Goal: Task Accomplishment & Management: Use online tool/utility

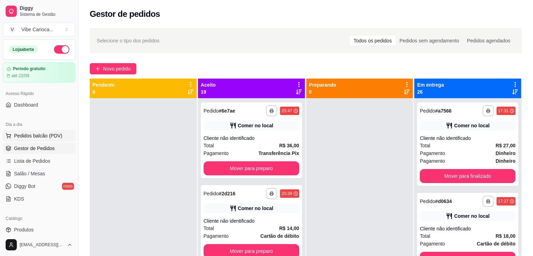
click at [28, 138] on span "Pedidos balcão (PDV)" at bounding box center [38, 135] width 48 height 7
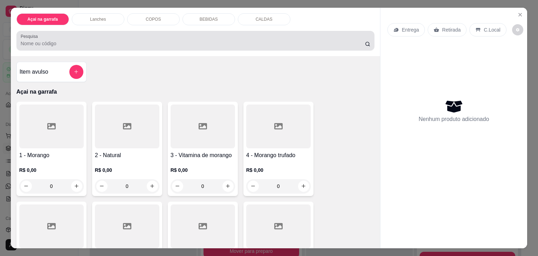
click at [126, 40] on input "Pesquisa" at bounding box center [193, 43] width 344 height 7
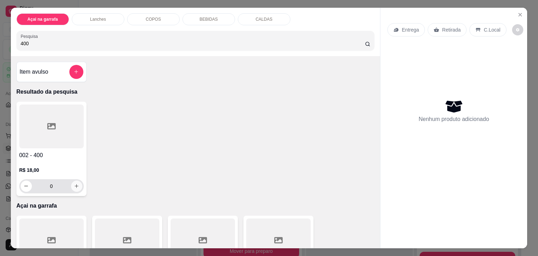
type input "400"
click at [74, 184] on icon "increase-product-quantity" at bounding box center [76, 186] width 5 height 5
type input "1"
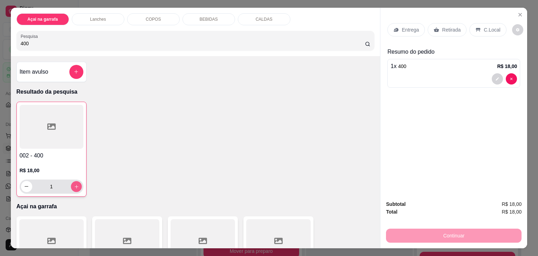
click at [74, 184] on icon "increase-product-quantity" at bounding box center [76, 186] width 5 height 5
type input "2"
click at [486, 28] on p "C.Local" at bounding box center [492, 29] width 16 height 7
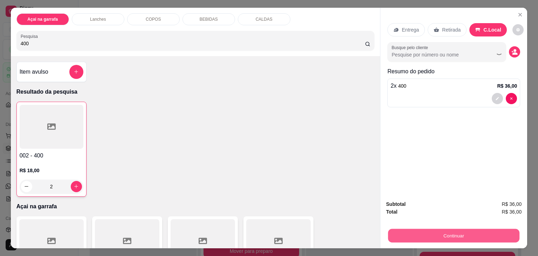
click at [457, 229] on button "Continuar" at bounding box center [453, 236] width 131 height 14
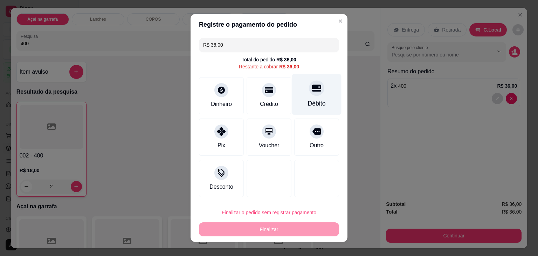
click at [312, 89] on icon at bounding box center [316, 87] width 9 height 9
type input "R$ 0,00"
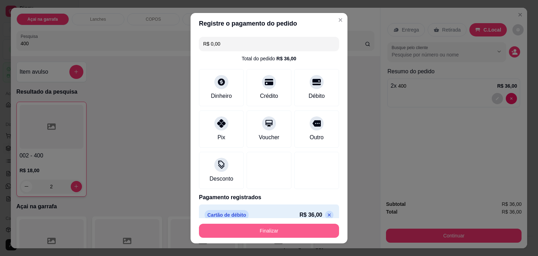
click at [263, 225] on button "Finalizar" at bounding box center [269, 230] width 140 height 14
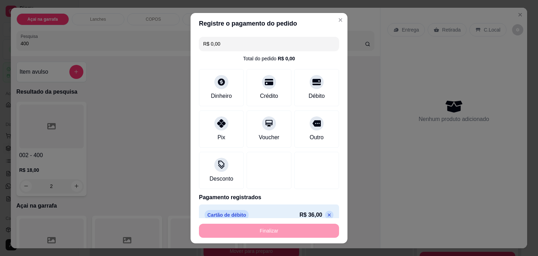
type input "0"
type input "-R$ 36,00"
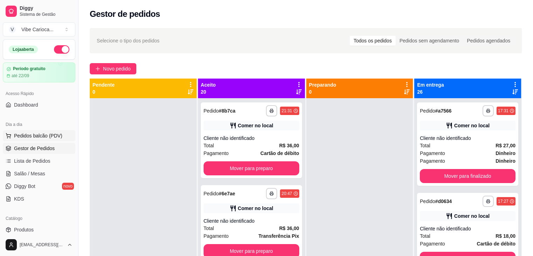
click at [24, 138] on span "Pedidos balcão (PDV)" at bounding box center [38, 135] width 48 height 7
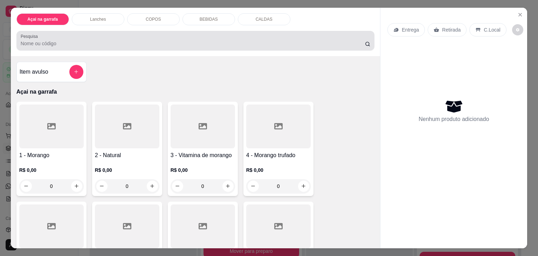
click at [62, 35] on div at bounding box center [196, 41] width 350 height 14
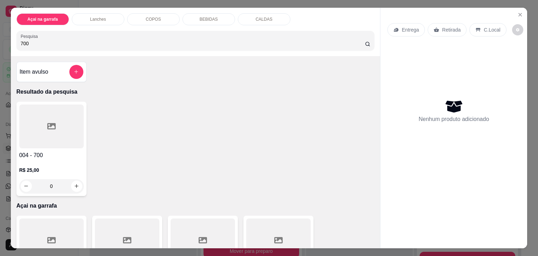
type input "700"
click at [40, 136] on div at bounding box center [51, 126] width 64 height 44
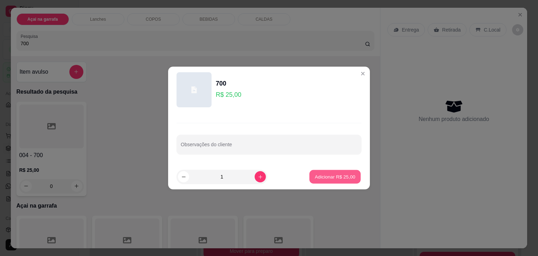
click at [315, 178] on p "Adicionar R$ 25,00" at bounding box center [335, 176] width 41 height 7
type input "1"
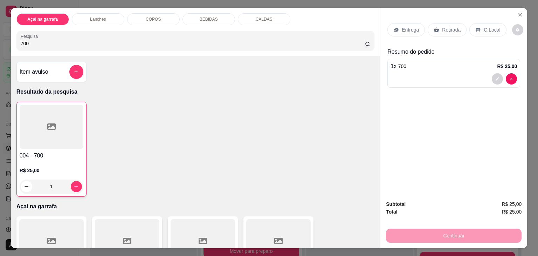
click at [469, 28] on div "C.Local" at bounding box center [487, 29] width 37 height 13
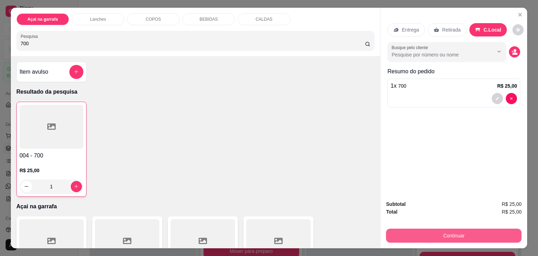
click at [439, 231] on button "Continuar" at bounding box center [454, 235] width 136 height 14
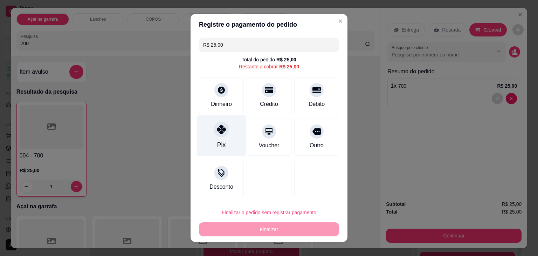
click at [219, 136] on div at bounding box center [221, 129] width 15 height 15
type input "R$ 0,00"
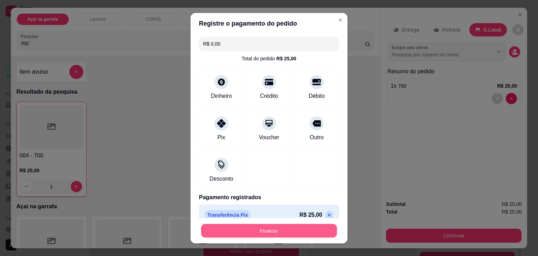
click at [234, 234] on button "Finalizar" at bounding box center [269, 230] width 136 height 14
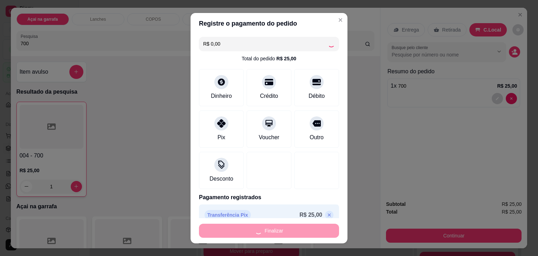
type input "0"
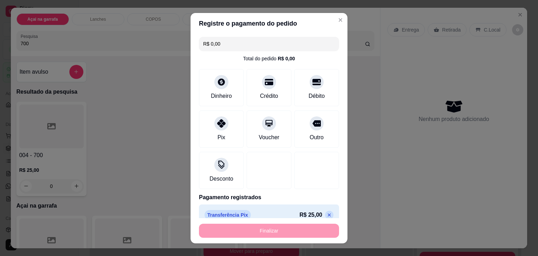
type input "-R$ 25,00"
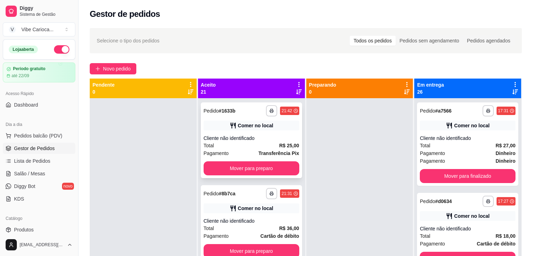
click at [261, 147] on div "Total R$ 25,00" at bounding box center [252, 146] width 96 height 8
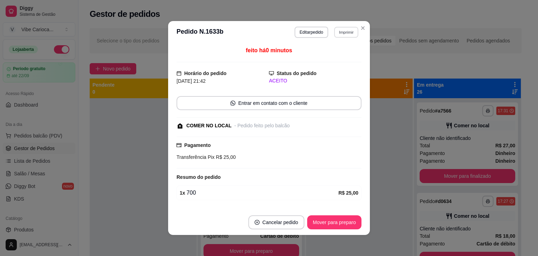
click at [337, 30] on button "Imprimir" at bounding box center [346, 32] width 24 height 11
click at [326, 59] on button "IMPRESSORA" at bounding box center [331, 56] width 51 height 11
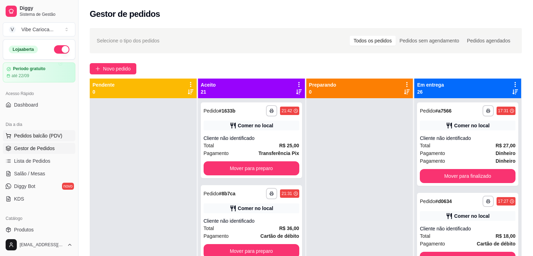
click at [37, 133] on span "Pedidos balcão (PDV)" at bounding box center [38, 135] width 48 height 7
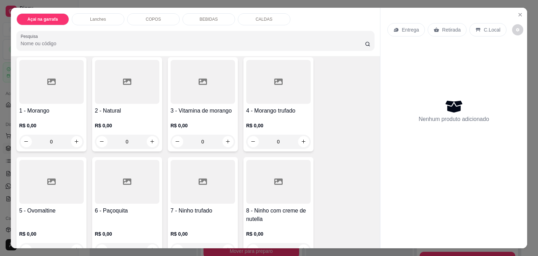
scroll to position [31, 0]
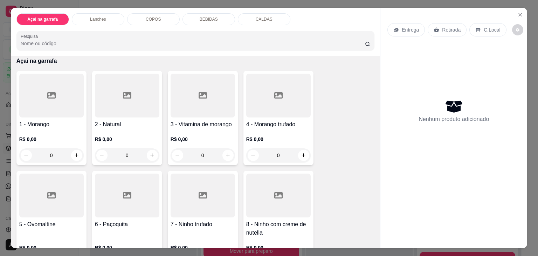
click at [149, 19] on div "COPOS" at bounding box center [153, 19] width 53 height 12
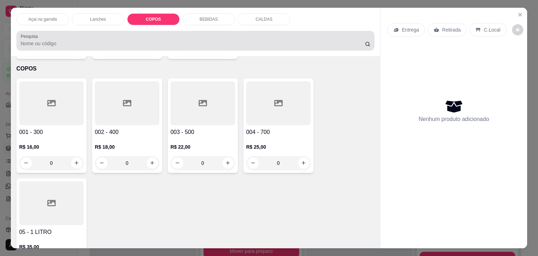
scroll to position [17, 0]
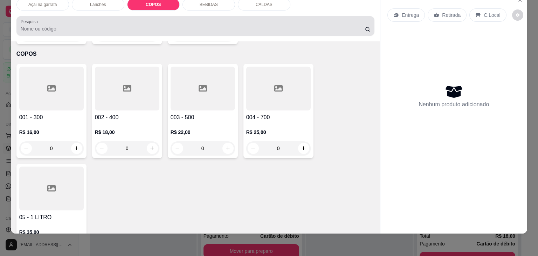
click at [149, 19] on div at bounding box center [196, 26] width 350 height 14
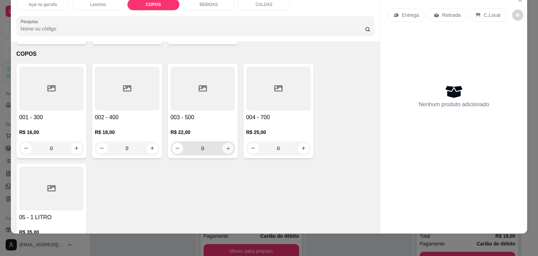
click at [222, 143] on button "increase-product-quantity" at bounding box center [227, 148] width 11 height 11
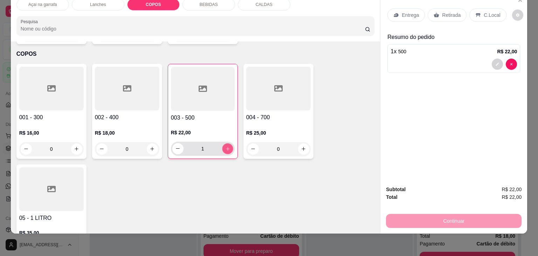
click at [222, 143] on button "increase-product-quantity" at bounding box center [227, 148] width 11 height 11
type input "2"
click at [486, 12] on p "C.Local" at bounding box center [492, 15] width 16 height 7
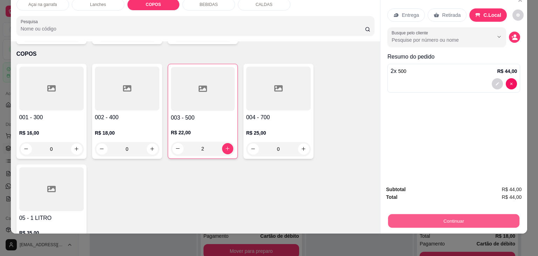
click at [421, 214] on button "Continuar" at bounding box center [453, 221] width 131 height 14
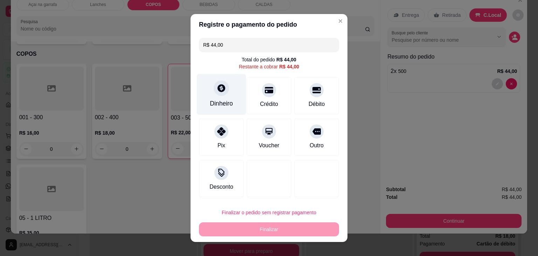
click at [227, 86] on div "Dinheiro" at bounding box center [221, 94] width 49 height 41
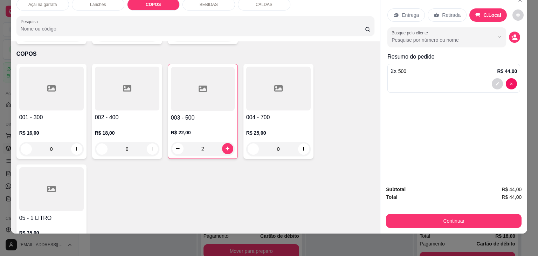
click at [173, 122] on div "R$ 22,00 2" at bounding box center [203, 139] width 64 height 34
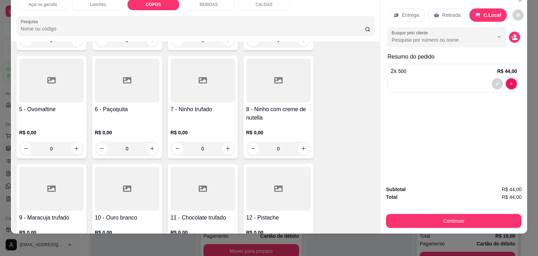
scroll to position [0, 0]
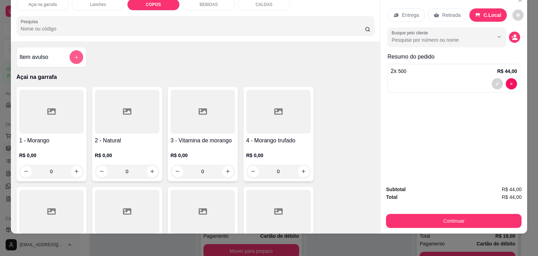
click at [74, 55] on icon "add-separate-item" at bounding box center [76, 57] width 5 height 5
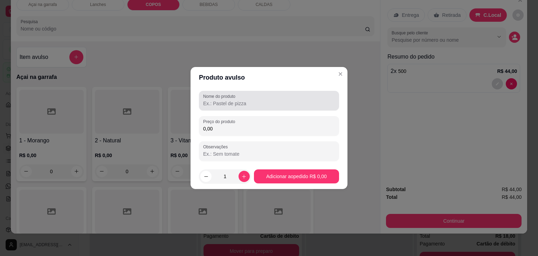
click at [244, 95] on div at bounding box center [269, 101] width 132 height 14
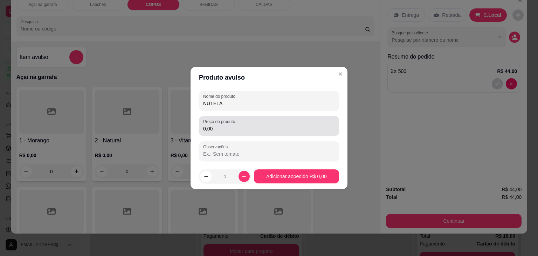
type input "NUTELA"
click at [228, 122] on label "Preço do produto" at bounding box center [220, 121] width 34 height 6
click at [228, 125] on input "0,00" at bounding box center [269, 128] width 132 height 7
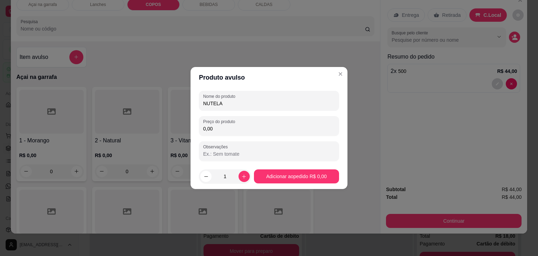
drag, startPoint x: 210, startPoint y: 132, endPoint x: 219, endPoint y: 128, distance: 9.2
click at [219, 128] on input "0,00" at bounding box center [269, 128] width 132 height 7
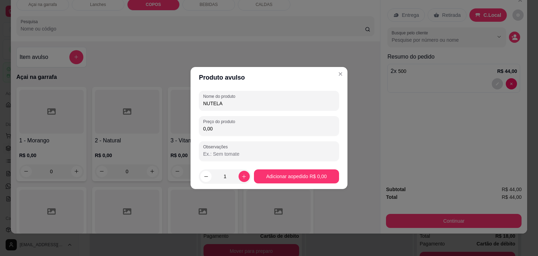
click at [219, 128] on input "0,00" at bounding box center [269, 128] width 132 height 7
type input "5,00"
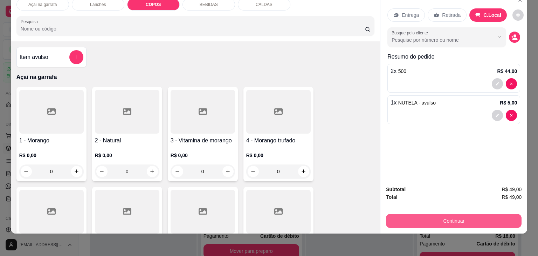
click at [458, 214] on button "Continuar" at bounding box center [454, 221] width 136 height 14
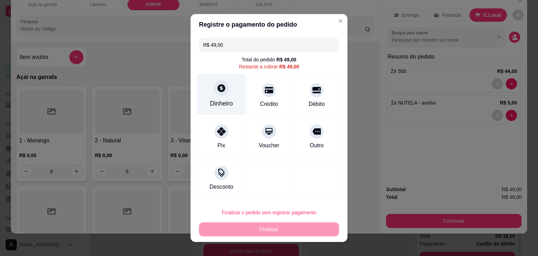
click at [212, 95] on div "Dinheiro" at bounding box center [221, 94] width 49 height 41
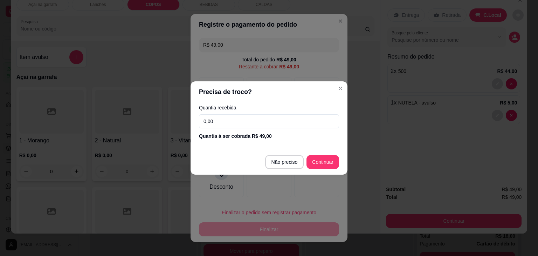
click at [234, 126] on input "0,00" at bounding box center [269, 121] width 140 height 14
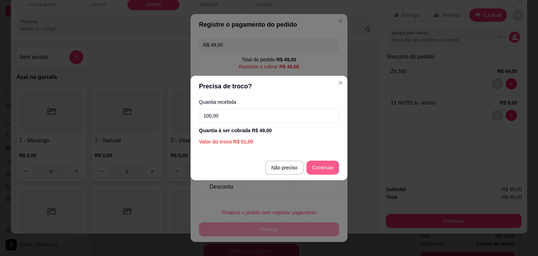
type input "100,00"
type input "R$ 0,00"
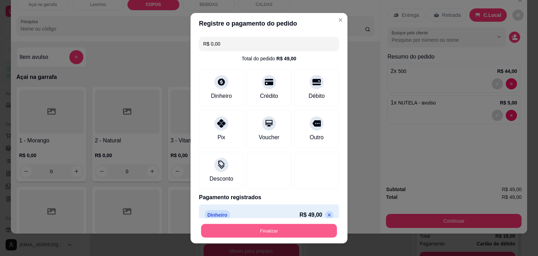
click at [290, 228] on button "Finalizar" at bounding box center [269, 230] width 136 height 14
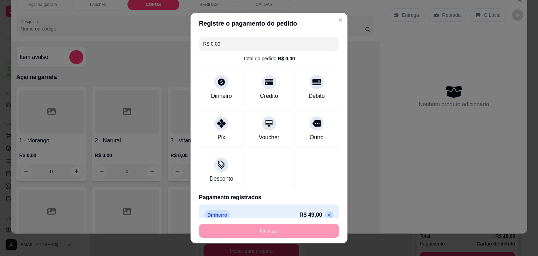
type input "0"
type input "-R$ 49,00"
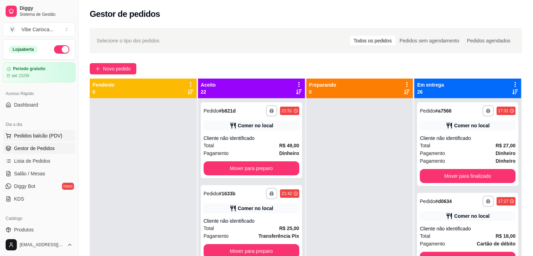
click at [55, 136] on span "Pedidos balcão (PDV)" at bounding box center [38, 135] width 48 height 7
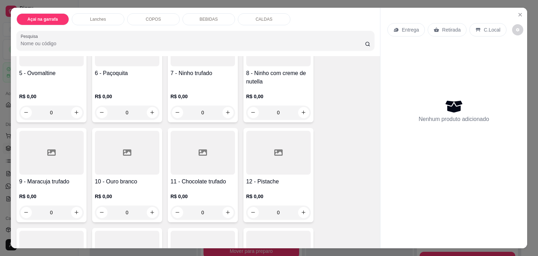
scroll to position [175, 0]
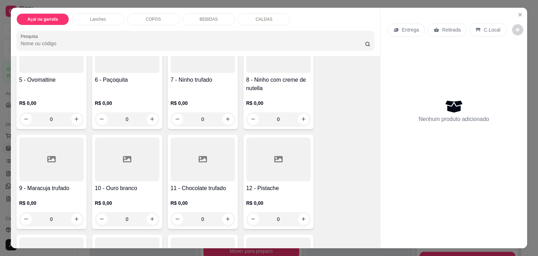
click at [174, 92] on div "R$ 0,00 0" at bounding box center [203, 109] width 64 height 34
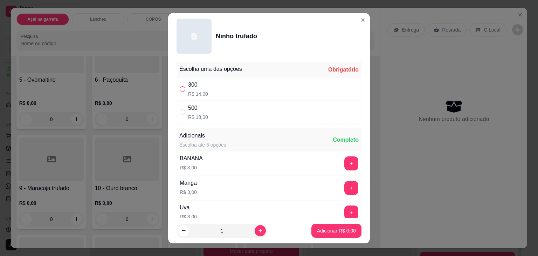
click at [181, 91] on input "" at bounding box center [183, 89] width 6 height 6
radio input "true"
click at [315, 229] on p "Adicionar R$ 14,00" at bounding box center [335, 230] width 41 height 7
type input "1"
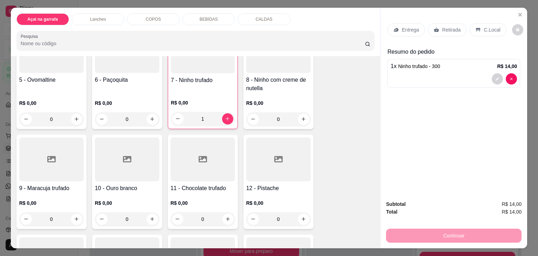
click at [479, 26] on div "C.Local" at bounding box center [487, 29] width 37 height 13
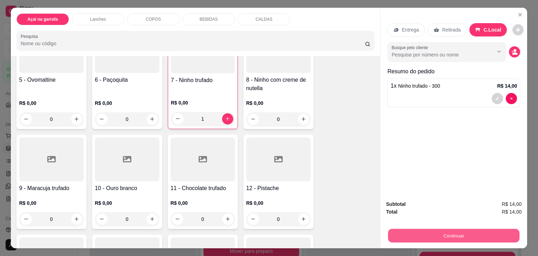
click at [401, 229] on button "Continuar" at bounding box center [453, 236] width 131 height 14
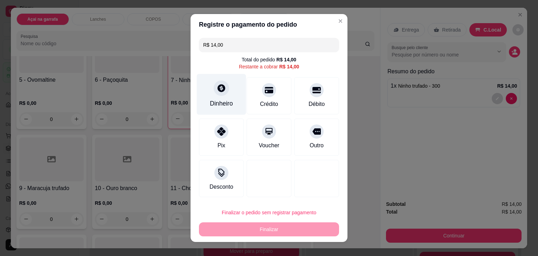
click at [229, 101] on div "Dinheiro" at bounding box center [221, 103] width 23 height 9
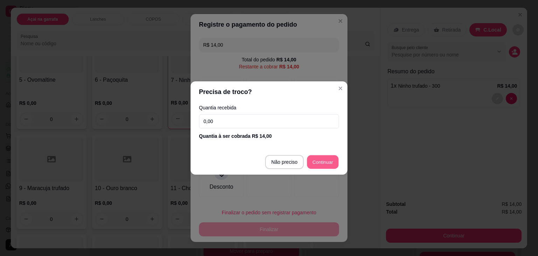
type input "R$ 0,00"
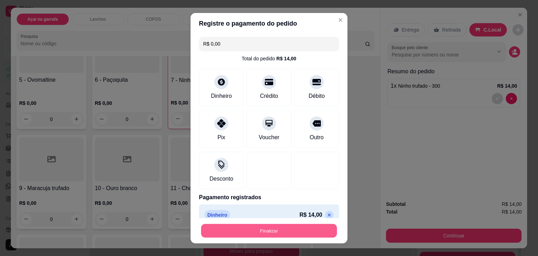
click at [279, 230] on button "Finalizar" at bounding box center [269, 230] width 136 height 14
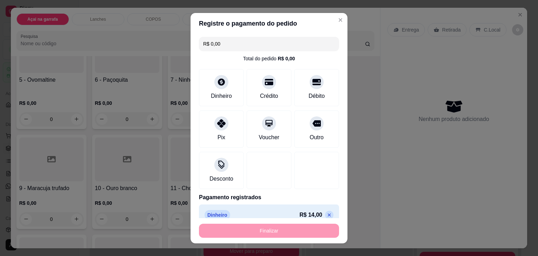
type input "0"
type input "-R$ 14,00"
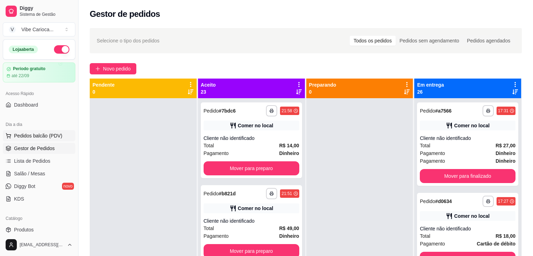
click at [46, 133] on span "Pedidos balcão (PDV)" at bounding box center [38, 135] width 48 height 7
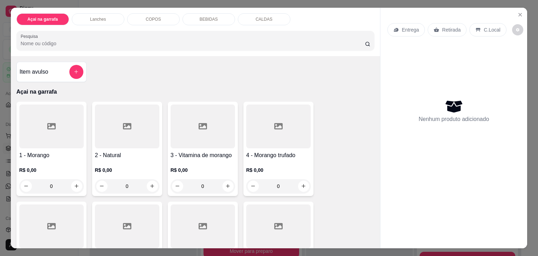
click at [146, 19] on p "COPOS" at bounding box center [153, 19] width 15 height 6
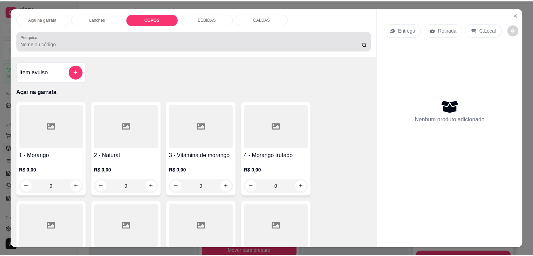
scroll to position [17, 0]
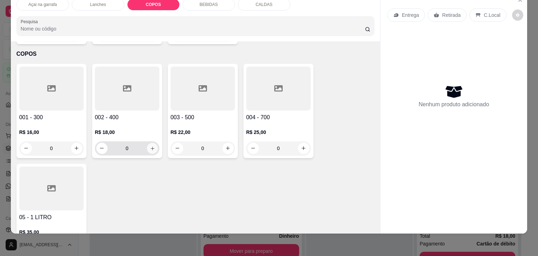
click at [150, 146] on icon "increase-product-quantity" at bounding box center [152, 148] width 5 height 5
type input "1"
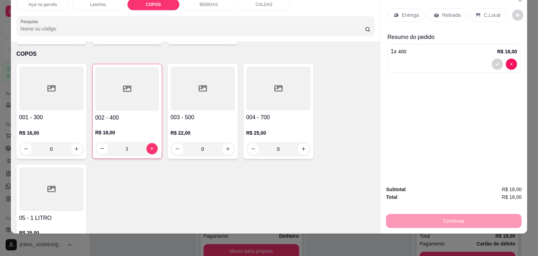
click at [481, 14] on div "C.Local" at bounding box center [487, 14] width 37 height 13
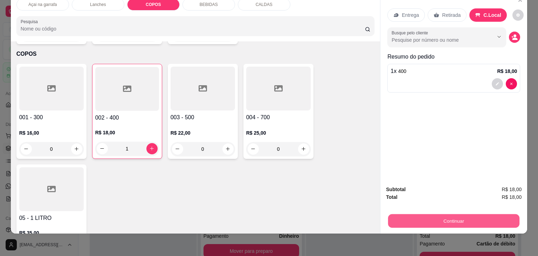
click at [456, 217] on button "Continuar" at bounding box center [453, 221] width 131 height 14
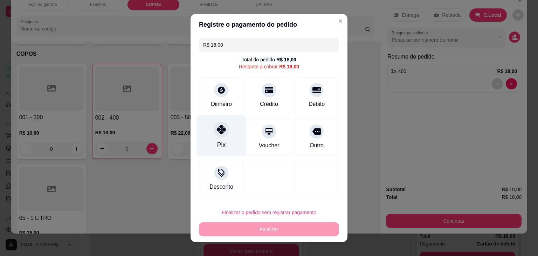
click at [223, 149] on div "Pix" at bounding box center [221, 135] width 49 height 41
type input "R$ 0,00"
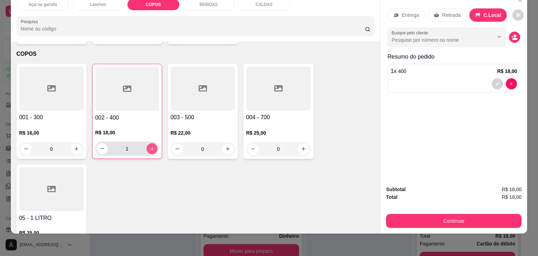
click at [146, 143] on button "increase-product-quantity" at bounding box center [151, 148] width 11 height 11
type input "2"
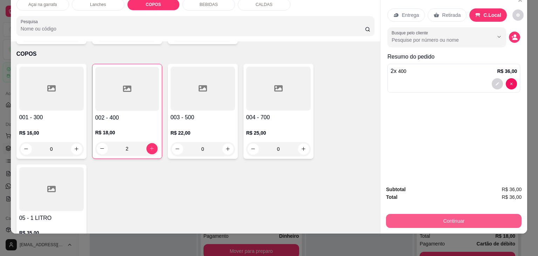
click at [461, 214] on button "Continuar" at bounding box center [454, 221] width 136 height 14
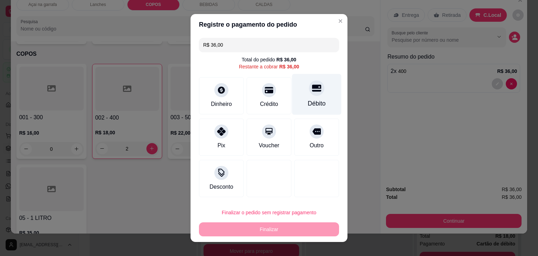
click at [308, 104] on div "Débito" at bounding box center [317, 103] width 18 height 9
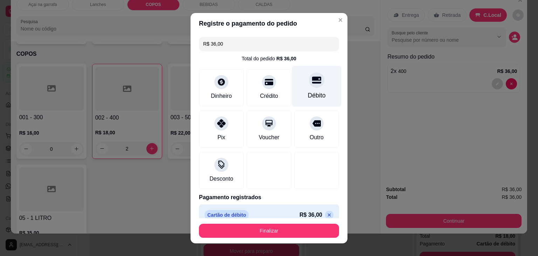
type input "R$ 0,00"
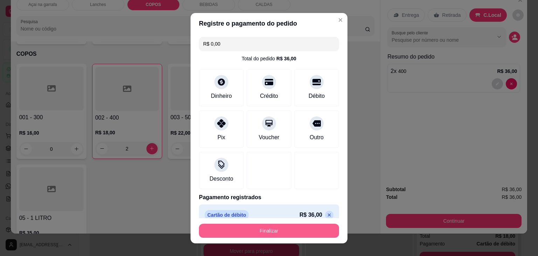
click at [275, 232] on button "Finalizar" at bounding box center [269, 230] width 140 height 14
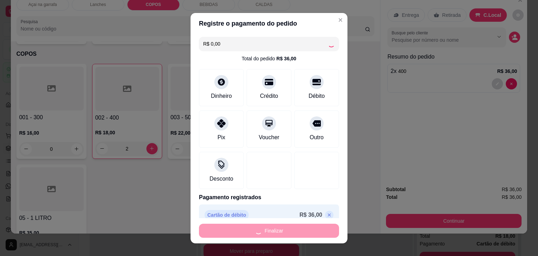
type input "0"
type input "-R$ 36,00"
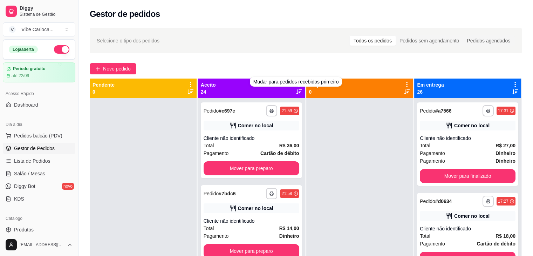
click at [296, 91] on icon at bounding box center [299, 91] width 6 height 5
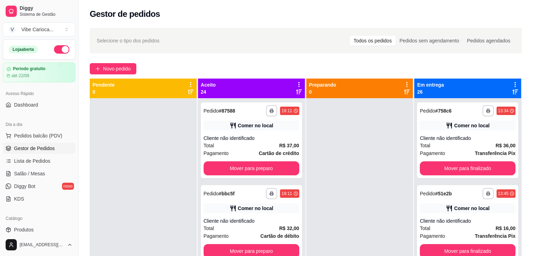
click at [296, 91] on icon at bounding box center [299, 91] width 6 height 5
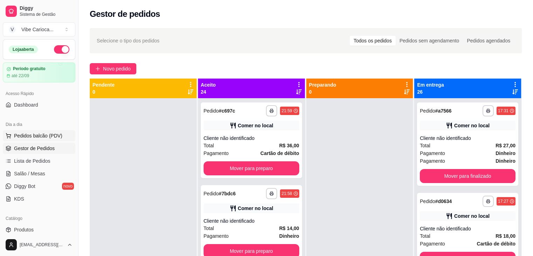
click at [29, 134] on span "Pedidos balcão (PDV)" at bounding box center [38, 135] width 48 height 7
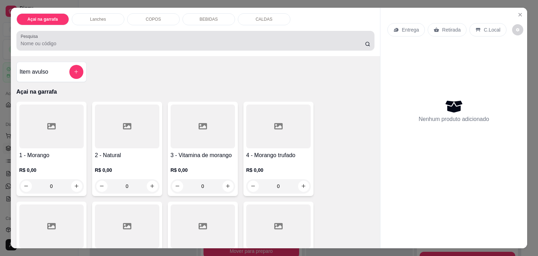
click at [74, 40] on input "Pesquisa" at bounding box center [193, 43] width 344 height 7
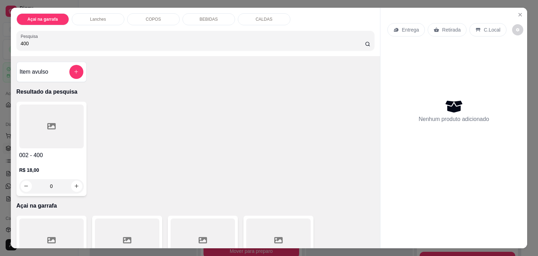
type input "400"
click at [40, 132] on div at bounding box center [51, 126] width 64 height 44
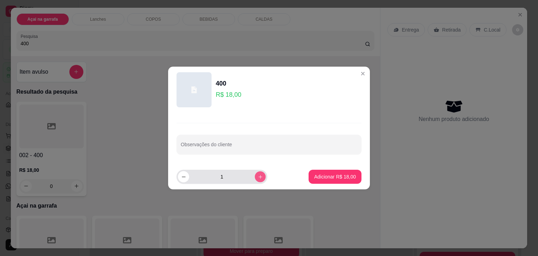
click at [255, 180] on button "increase-product-quantity" at bounding box center [260, 176] width 11 height 11
type input "2"
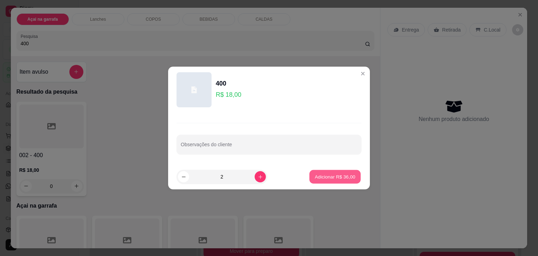
click at [324, 181] on button "Adicionar R$ 36,00" at bounding box center [334, 177] width 51 height 14
type input "2"
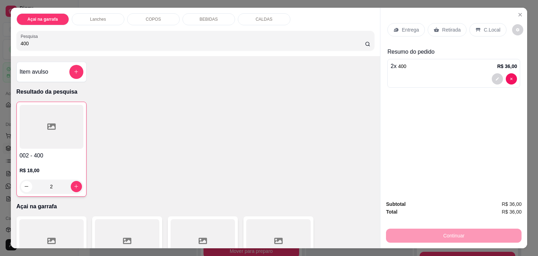
click at [491, 27] on p "C.Local" at bounding box center [492, 29] width 16 height 7
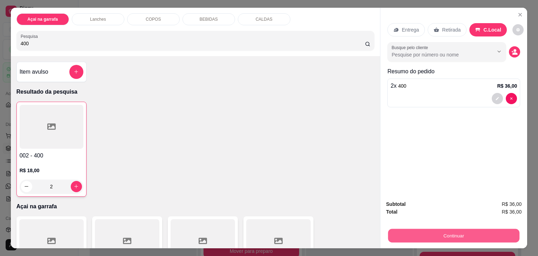
click at [433, 230] on button "Continuar" at bounding box center [453, 236] width 131 height 14
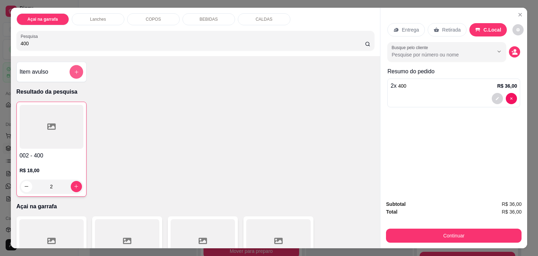
click at [70, 68] on button "add-separate-item" at bounding box center [76, 72] width 14 height 14
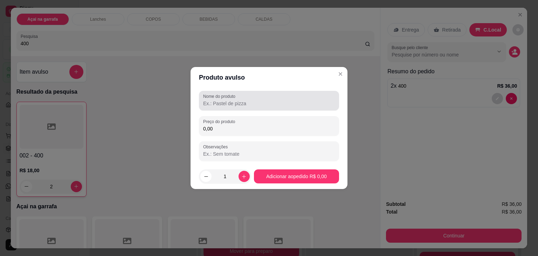
click at [201, 101] on div "Nome do produto" at bounding box center [269, 101] width 140 height 20
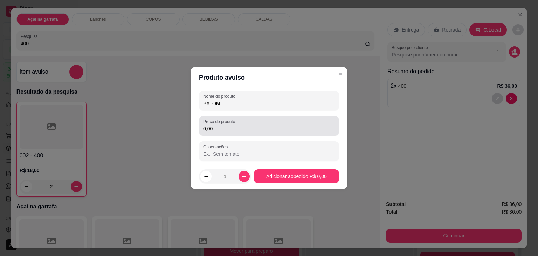
type input "BATOM"
click at [220, 135] on div "Preço do produto 0,00" at bounding box center [269, 126] width 140 height 20
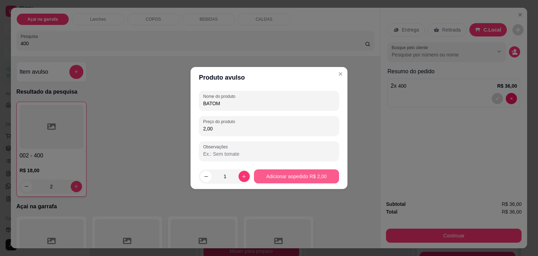
type input "2,00"
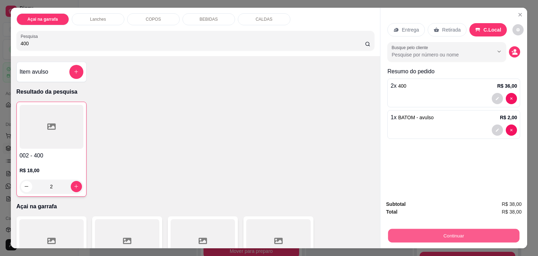
click at [420, 235] on button "Continuar" at bounding box center [453, 236] width 131 height 14
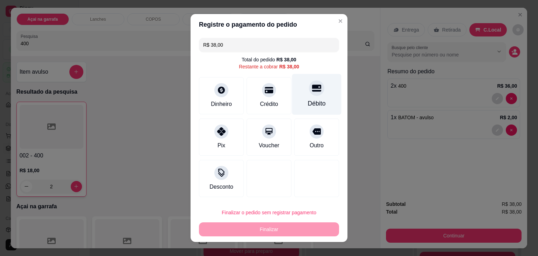
click at [310, 98] on div "Débito" at bounding box center [316, 94] width 49 height 41
type input "R$ 0,00"
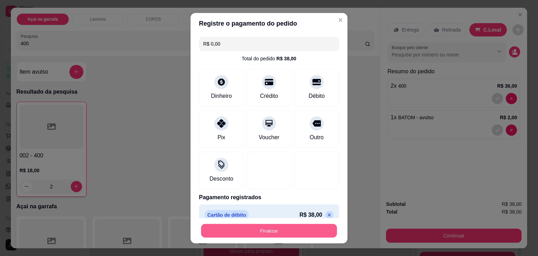
click at [268, 233] on button "Finalizar" at bounding box center [269, 230] width 136 height 14
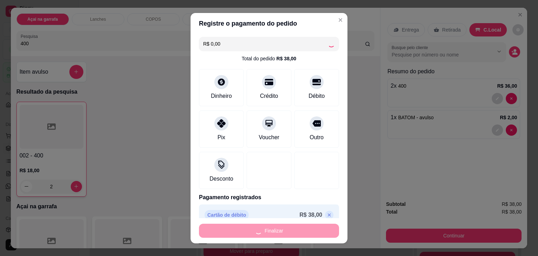
type input "0"
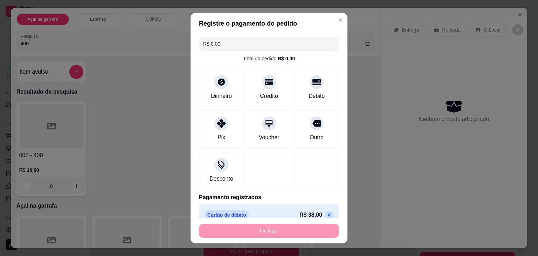
type input "-R$ 38,00"
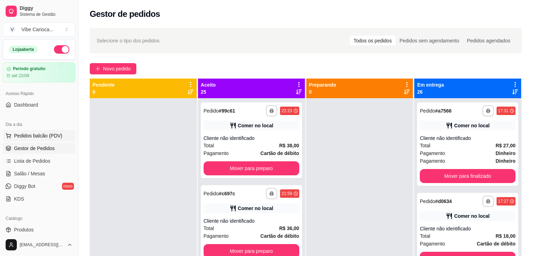
click at [54, 133] on span "Pedidos balcão (PDV)" at bounding box center [38, 135] width 48 height 7
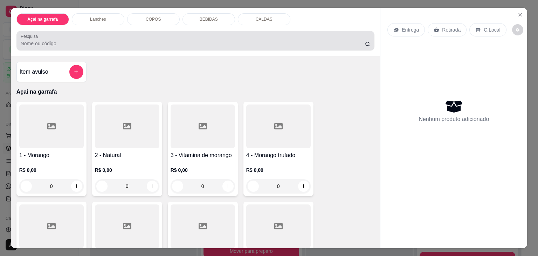
click at [82, 35] on div at bounding box center [196, 41] width 350 height 14
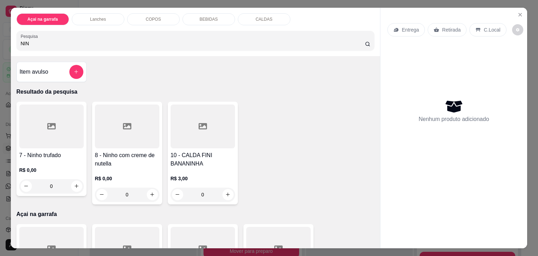
type input "NIN"
click at [35, 137] on div at bounding box center [51, 126] width 64 height 44
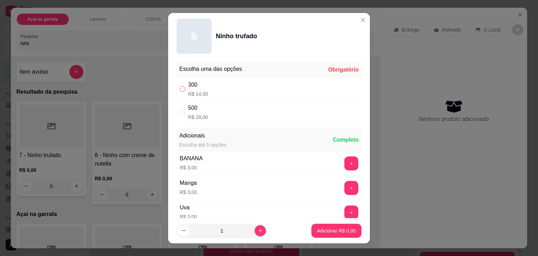
click at [181, 90] on input "" at bounding box center [183, 89] width 6 height 6
radio input "true"
click at [323, 228] on p "Adicionar R$ 14,00" at bounding box center [335, 230] width 41 height 7
type input "1"
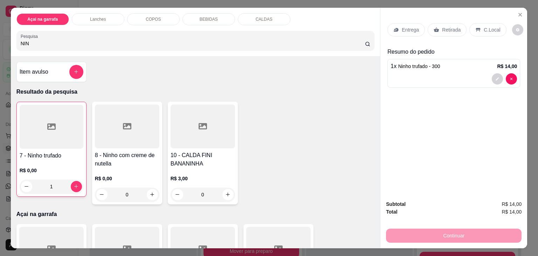
click at [477, 27] on div "C.Local" at bounding box center [487, 29] width 37 height 13
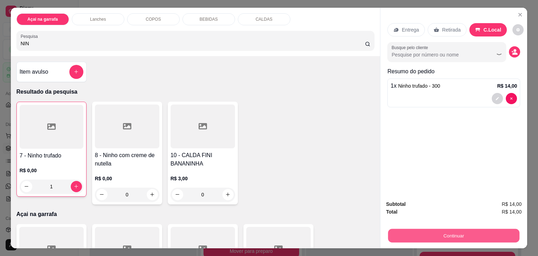
click at [441, 231] on button "Continuar" at bounding box center [453, 236] width 131 height 14
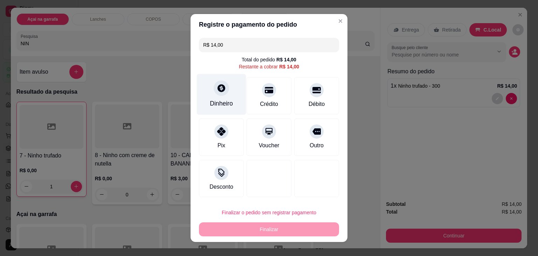
click at [212, 97] on div "Dinheiro" at bounding box center [221, 94] width 49 height 41
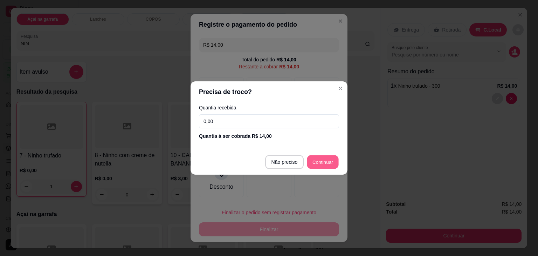
click at [307, 160] on button "Continuar" at bounding box center [323, 162] width 32 height 14
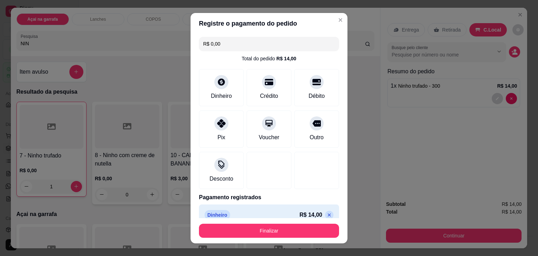
type input "R$ 0,00"
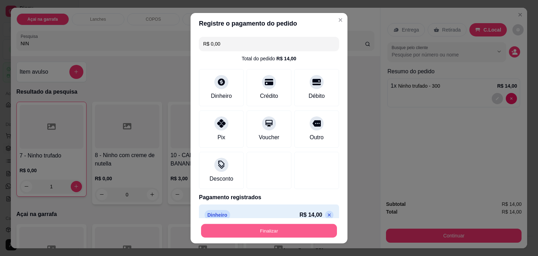
click at [275, 227] on button "Finalizar" at bounding box center [269, 230] width 136 height 14
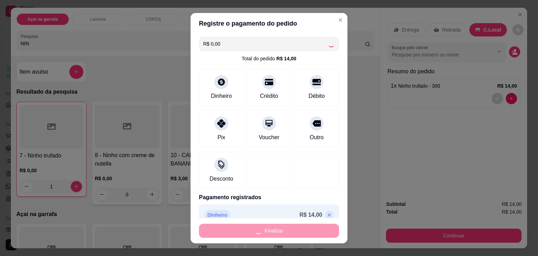
type input "0"
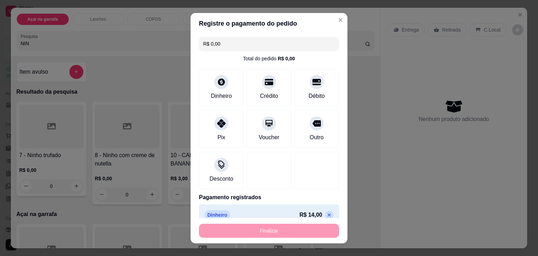
type input "-R$ 14,00"
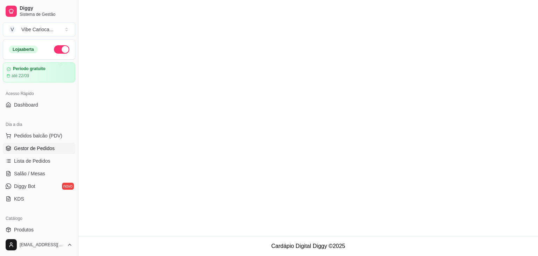
click at [51, 145] on span "Gestor de Pedidos" at bounding box center [34, 148] width 41 height 7
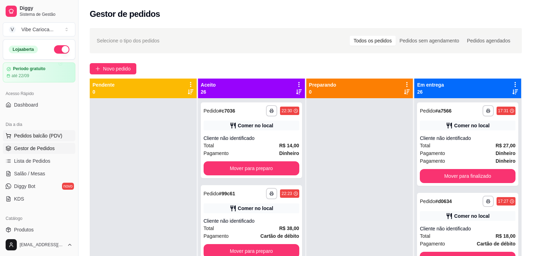
click at [33, 135] on span "Pedidos balcão (PDV)" at bounding box center [38, 135] width 48 height 7
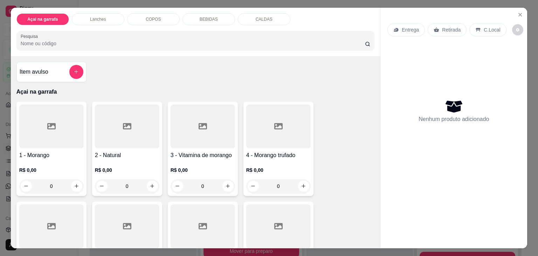
click at [98, 40] on input "Pesquisa" at bounding box center [193, 43] width 344 height 7
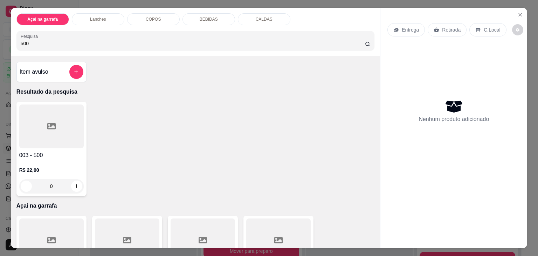
type input "500"
click at [50, 106] on div at bounding box center [51, 126] width 64 height 44
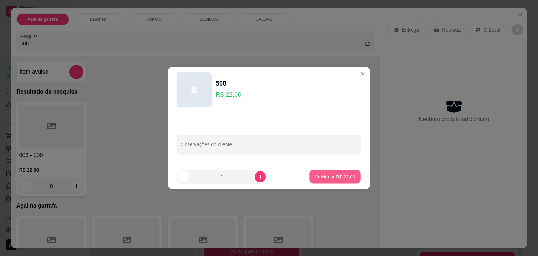
click at [315, 173] on p "Adicionar R$ 22,00" at bounding box center [335, 176] width 41 height 7
type input "1"
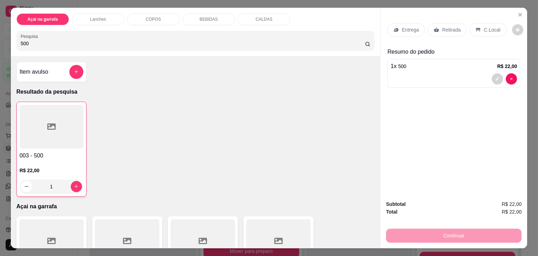
click at [494, 26] on p "C.Local" at bounding box center [492, 29] width 16 height 7
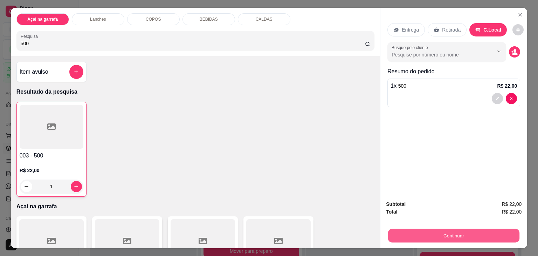
click at [422, 231] on button "Continuar" at bounding box center [453, 236] width 131 height 14
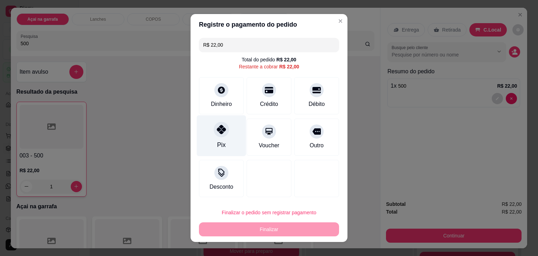
click at [219, 145] on div "Pix" at bounding box center [221, 144] width 8 height 9
type input "R$ 0,00"
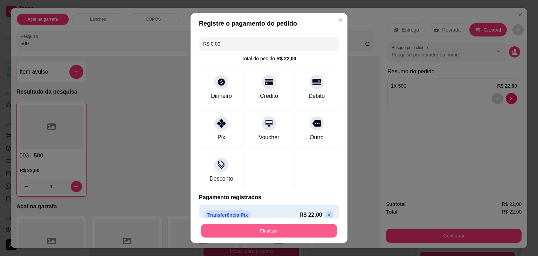
click at [209, 226] on button "Finalizar" at bounding box center [269, 230] width 136 height 14
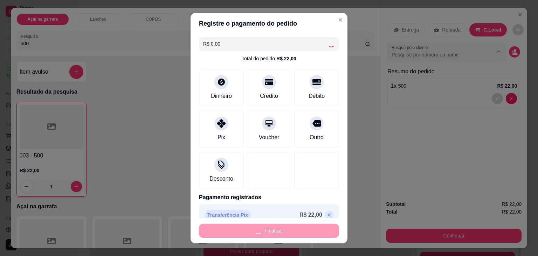
type input "0"
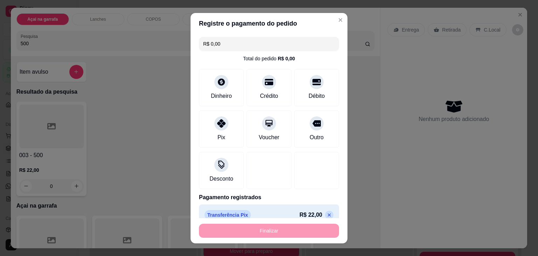
type input "-R$ 22,00"
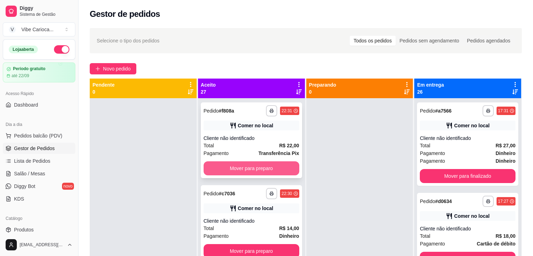
click at [227, 171] on button "Mover para preparo" at bounding box center [252, 168] width 96 height 14
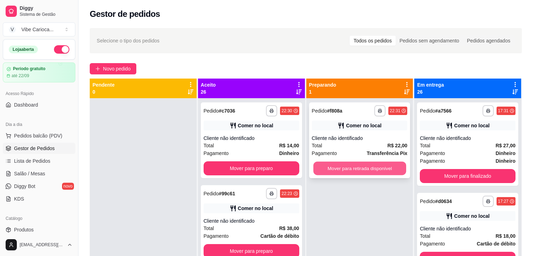
click at [330, 164] on button "Mover para retirada disponível" at bounding box center [359, 168] width 93 height 14
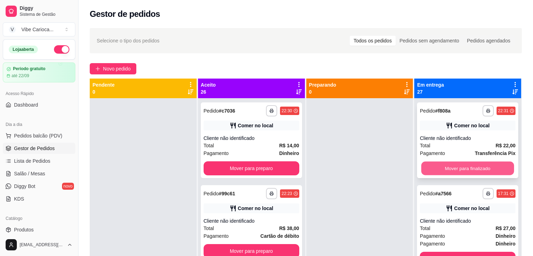
click at [427, 168] on button "Mover para finalizado" at bounding box center [467, 168] width 93 height 14
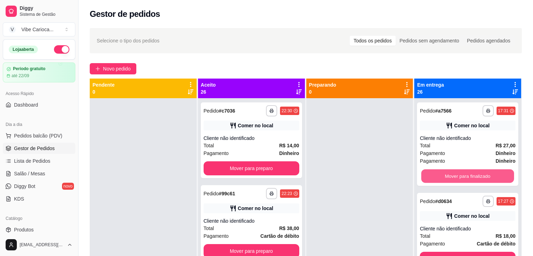
click at [427, 169] on div "Mover para finalizado" at bounding box center [468, 176] width 96 height 14
click at [131, 148] on div at bounding box center [143, 226] width 107 height 256
